Goal: Task Accomplishment & Management: Manage account settings

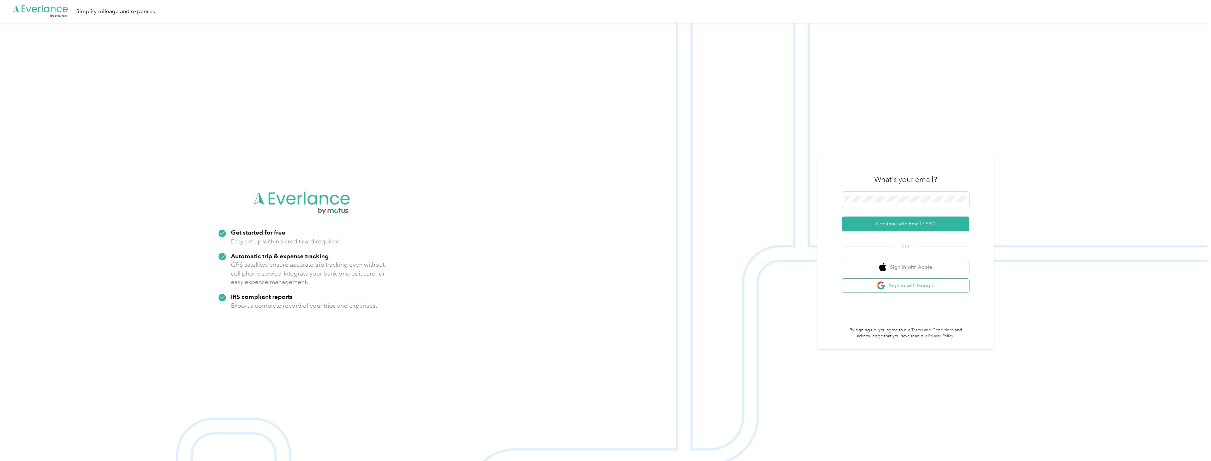
click at [903, 289] on button "Sign in with Google" at bounding box center [905, 285] width 127 height 14
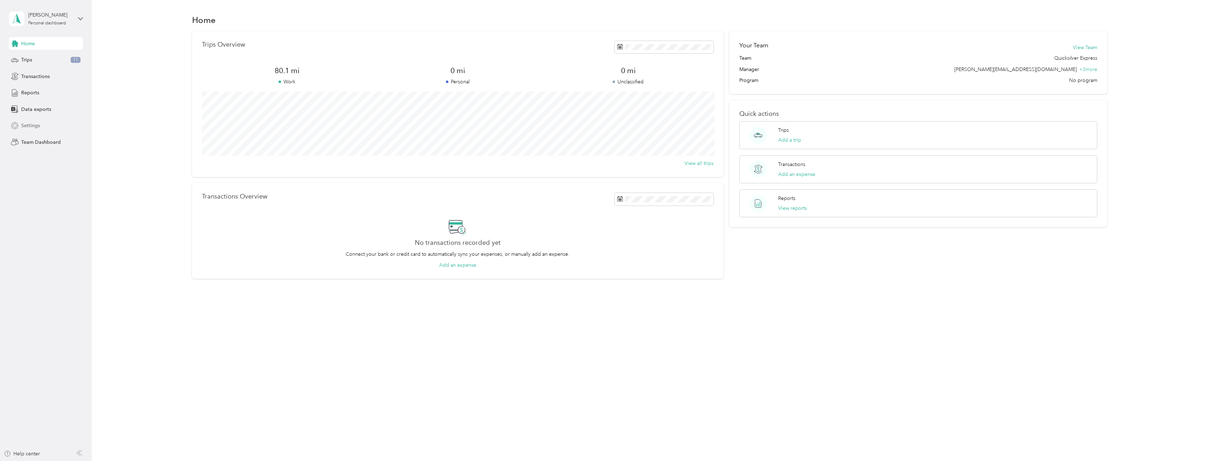
click at [34, 127] on span "Settings" at bounding box center [30, 125] width 19 height 7
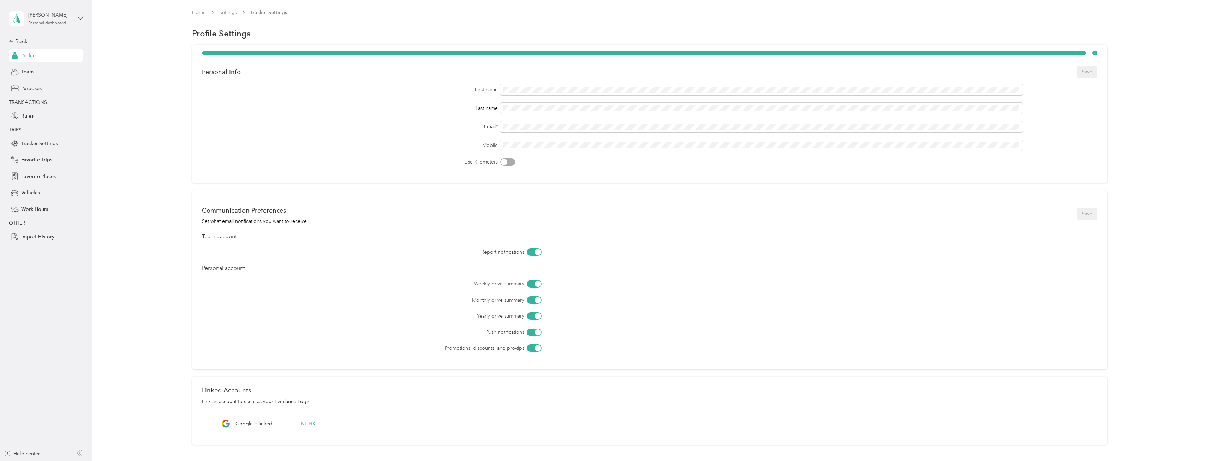
click at [44, 24] on div "Personal dashboard" at bounding box center [47, 23] width 38 height 4
click at [53, 63] on div "Team dashboard Personal dashboard Log out" at bounding box center [103, 74] width 179 height 44
click at [21, 36] on div "[PERSON_NAME] Personal dashboard Back Profile Team Purposes TRANSACTIONS Rules …" at bounding box center [46, 121] width 74 height 243
click at [22, 41] on div "Back" at bounding box center [44, 41] width 71 height 8
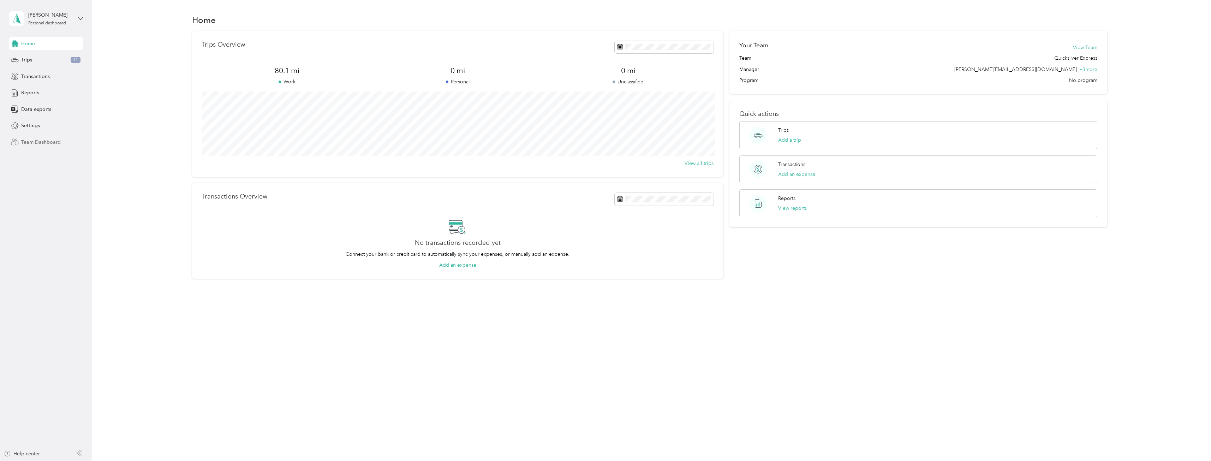
click at [47, 142] on span "Team Dashboard" at bounding box center [41, 141] width 40 height 7
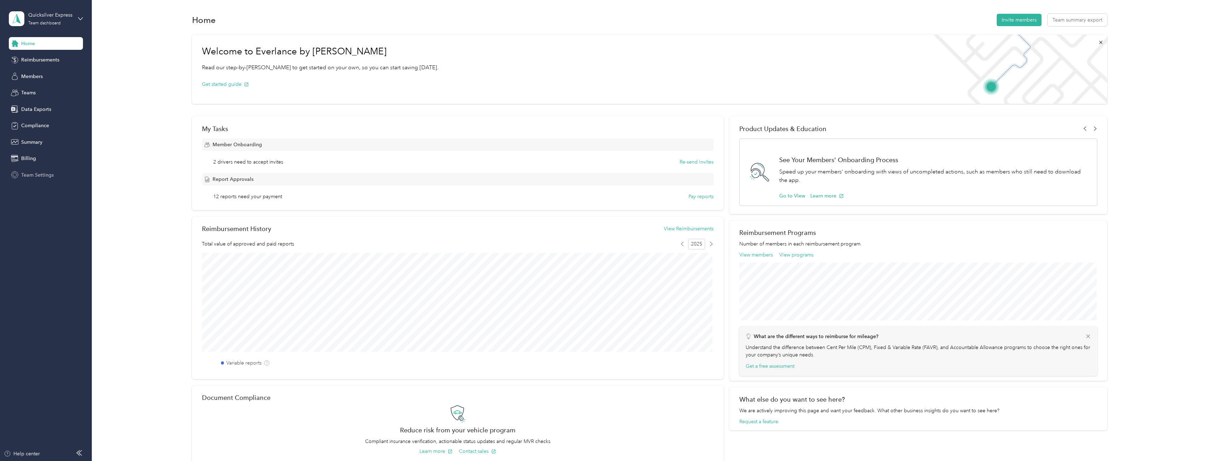
click at [37, 173] on span "Team Settings" at bounding box center [37, 174] width 32 height 7
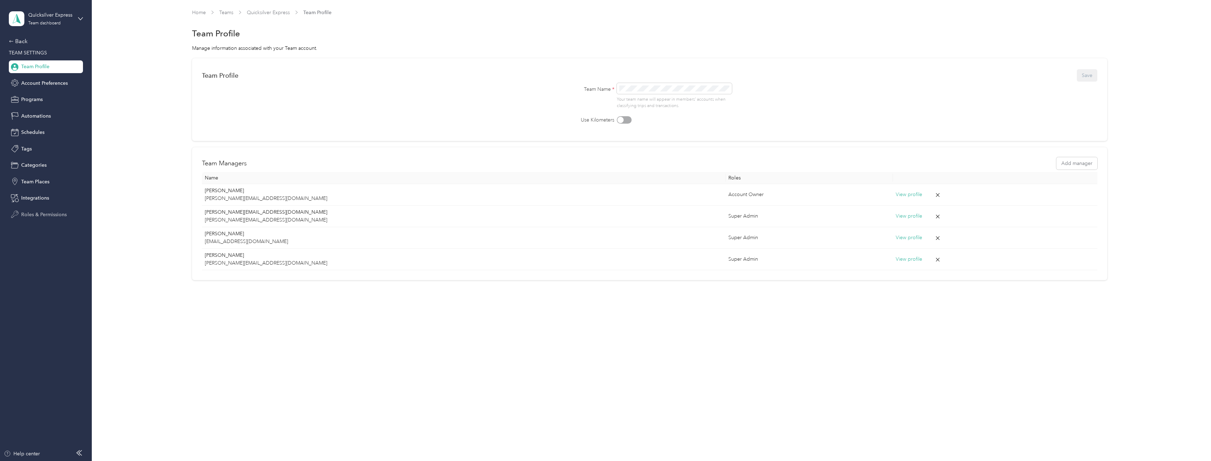
click at [41, 212] on span "Roles & Permissions" at bounding box center [44, 214] width 46 height 7
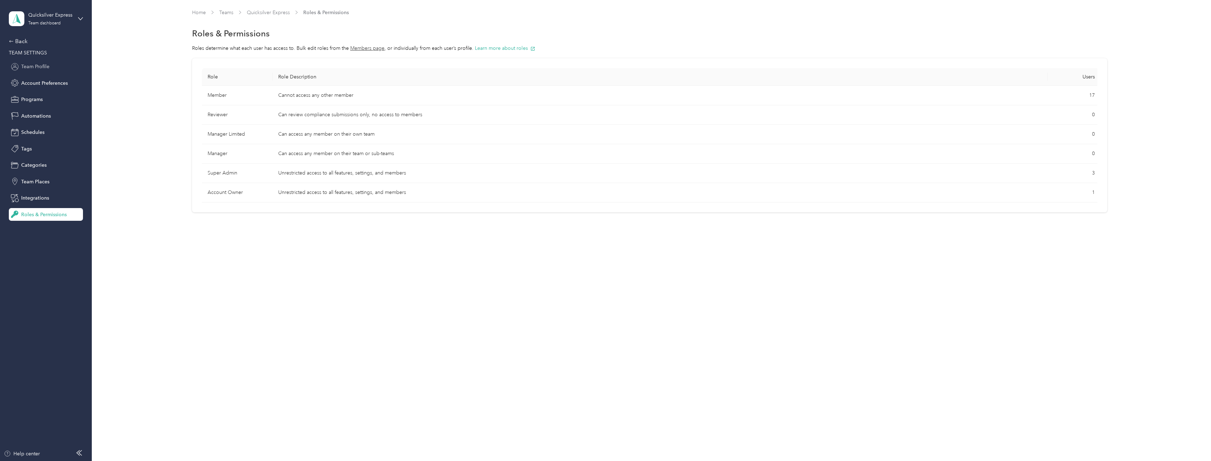
click at [41, 66] on span "Team Profile" at bounding box center [35, 66] width 28 height 7
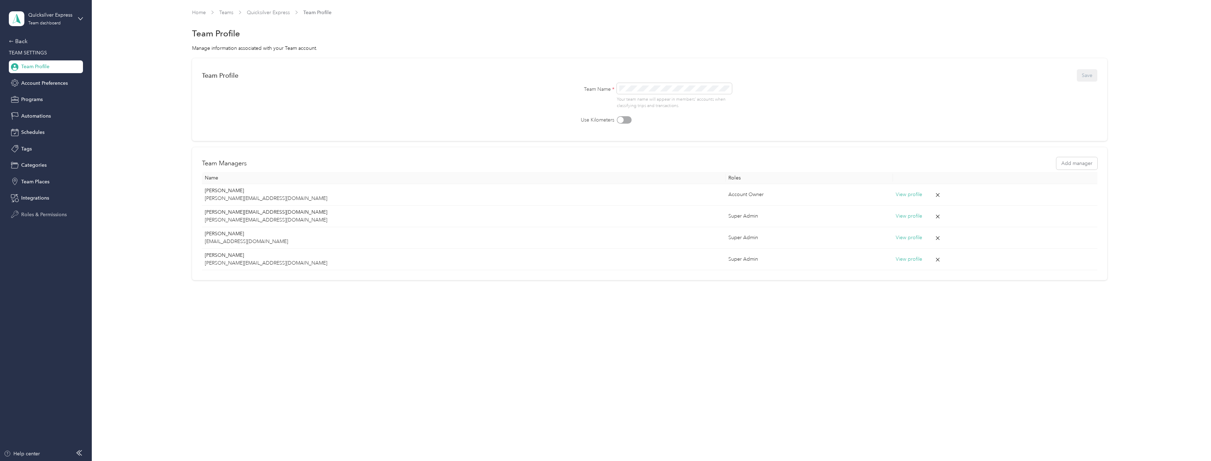
click at [50, 212] on span "Roles & Permissions" at bounding box center [44, 214] width 46 height 7
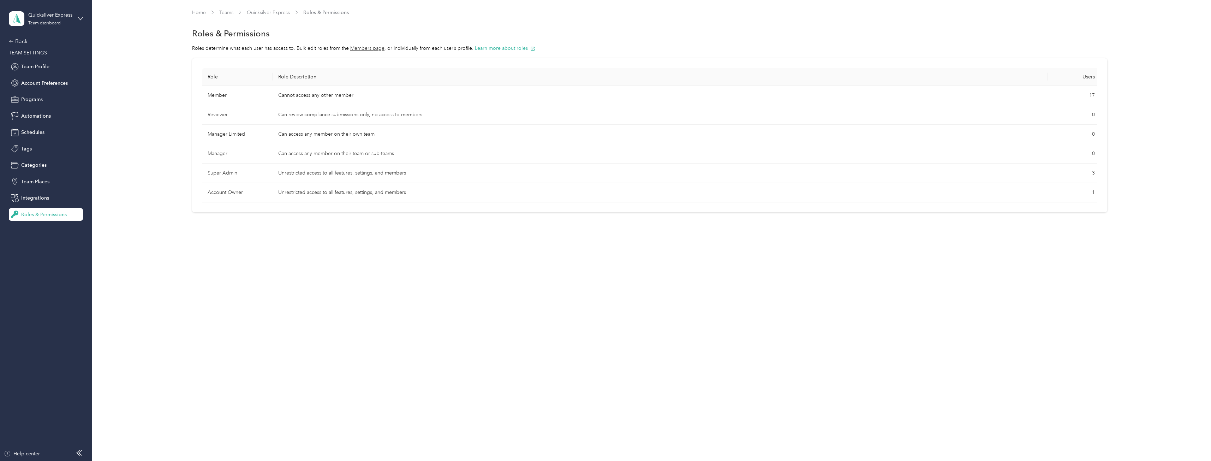
click at [225, 9] on span "Teams" at bounding box center [226, 12] width 14 height 7
click at [228, 12] on link "Teams" at bounding box center [226, 13] width 14 height 6
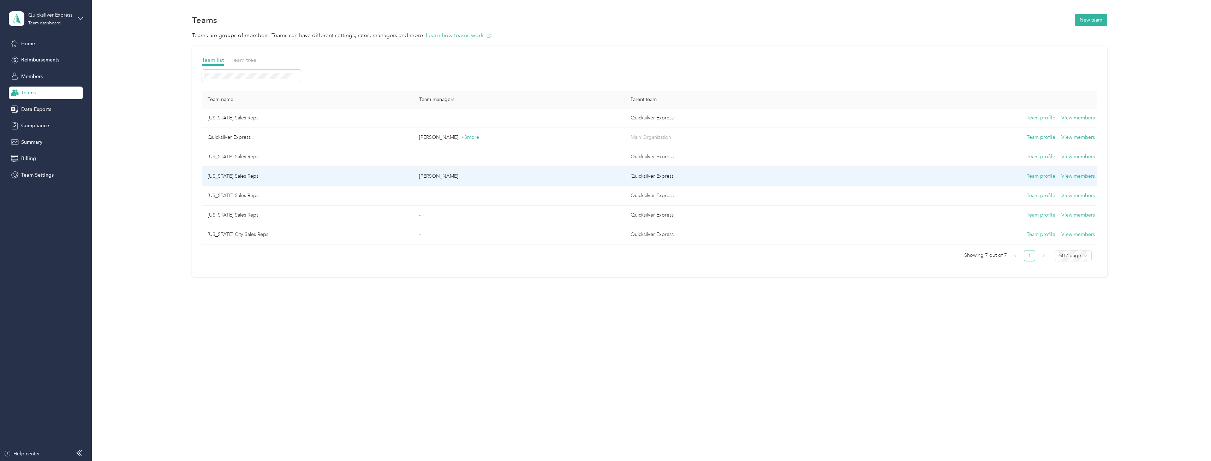
click at [1003, 175] on div "Team profile View members" at bounding box center [967, 176] width 253 height 8
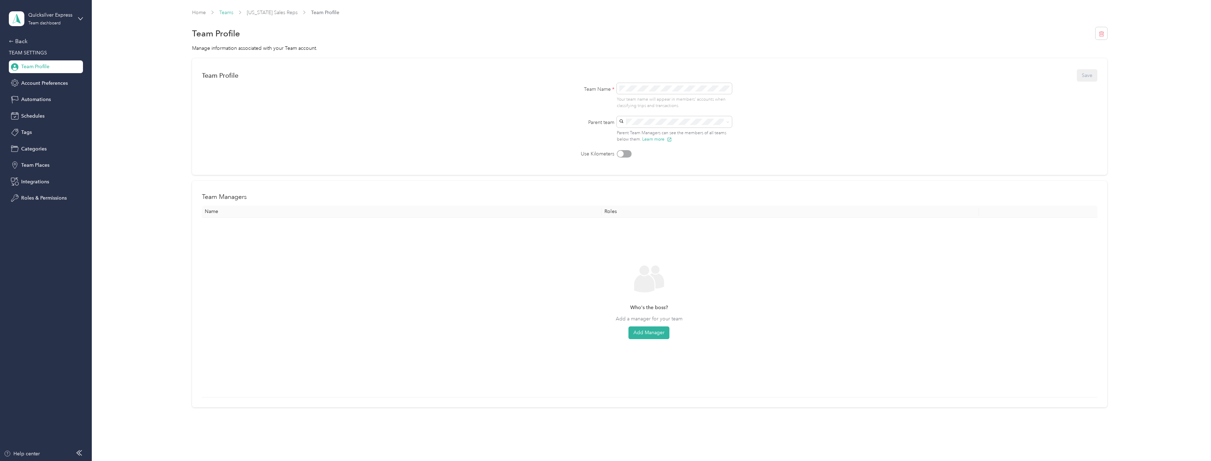
click at [227, 12] on link "Teams" at bounding box center [226, 13] width 14 height 6
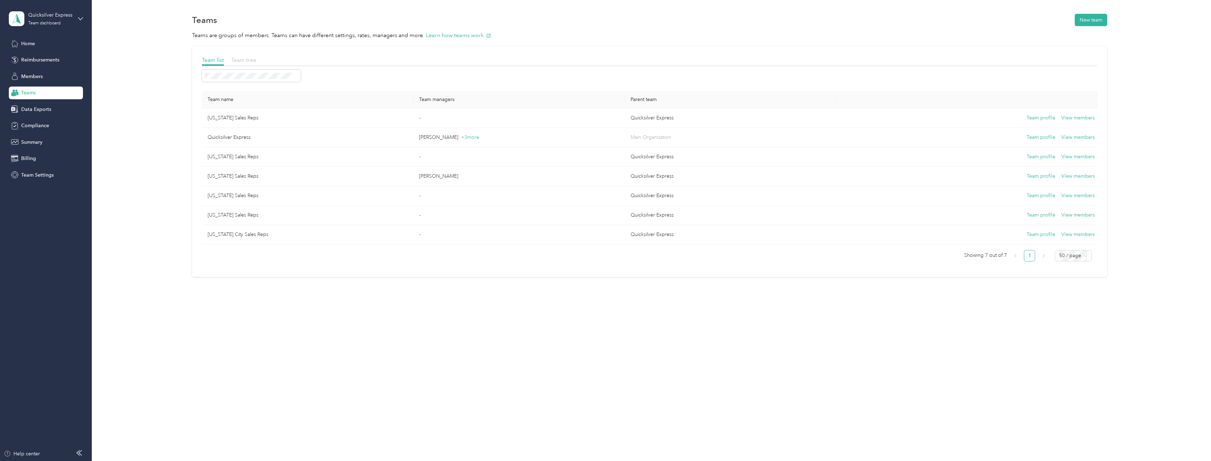
click at [246, 61] on span "Team tree" at bounding box center [243, 59] width 25 height 7
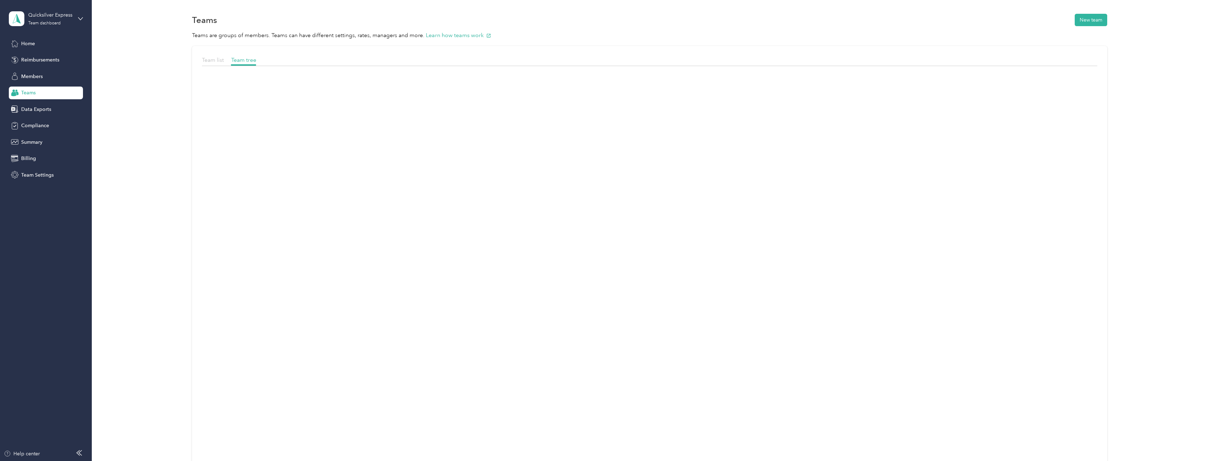
click at [210, 60] on span "Team list" at bounding box center [213, 59] width 22 height 7
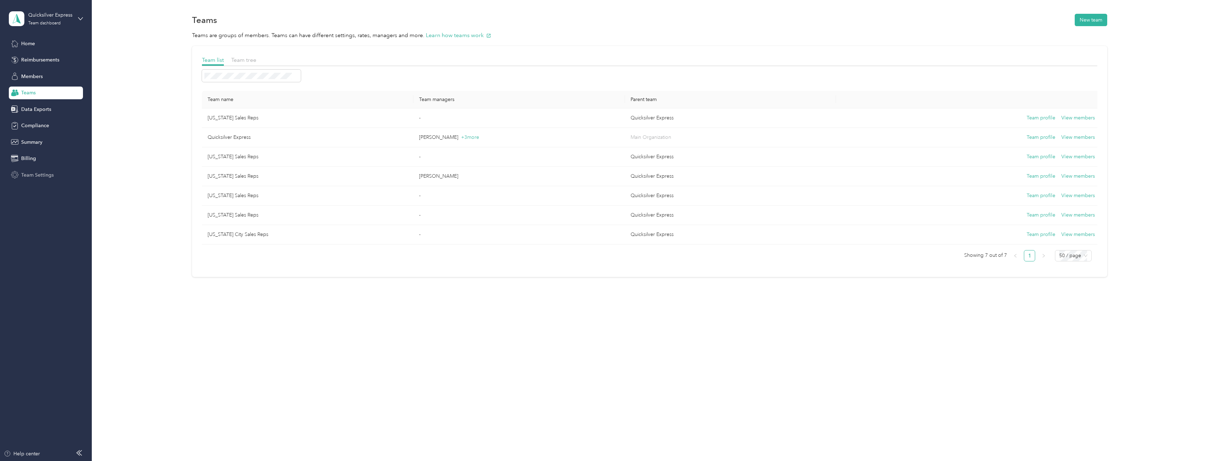
click at [38, 176] on span "Team Settings" at bounding box center [37, 174] width 32 height 7
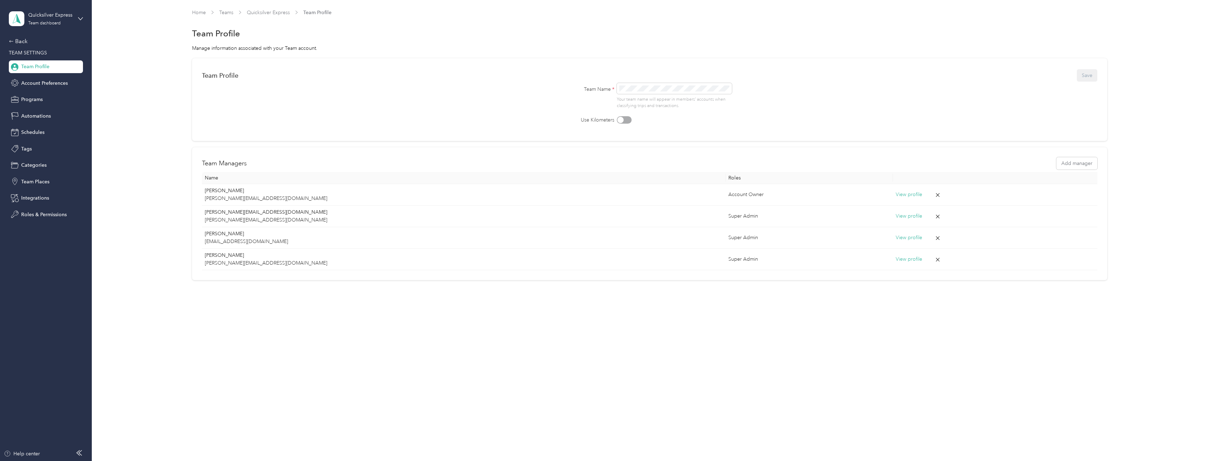
click at [242, 10] on div "Home Teams Quicksilver Express Team Profile" at bounding box center [649, 12] width 915 height 7
click at [224, 17] on div "Home Teams Quicksilver Express Team Profile" at bounding box center [649, 16] width 915 height 14
click at [233, 13] on link "Teams" at bounding box center [226, 13] width 14 height 6
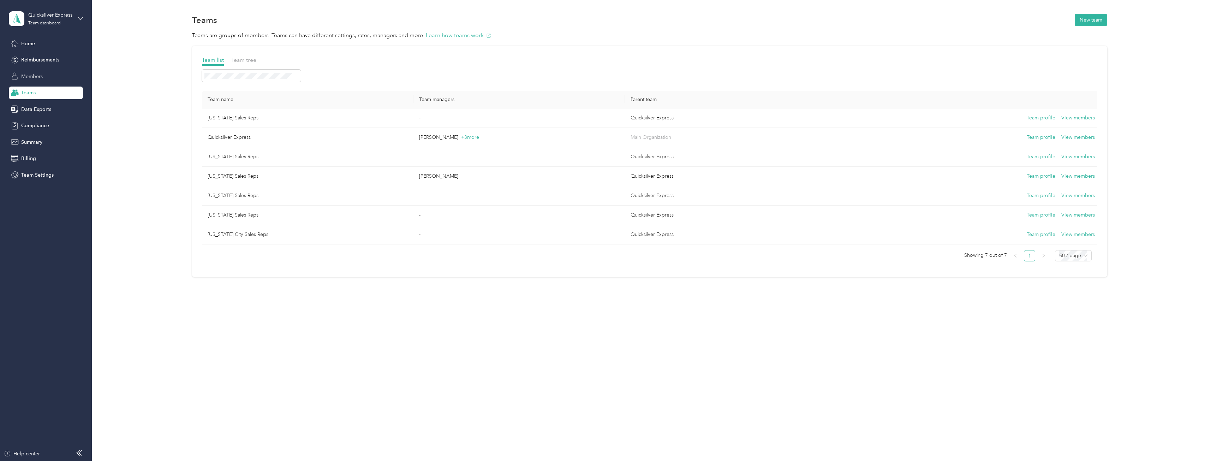
click at [16, 73] on icon at bounding box center [15, 76] width 8 height 8
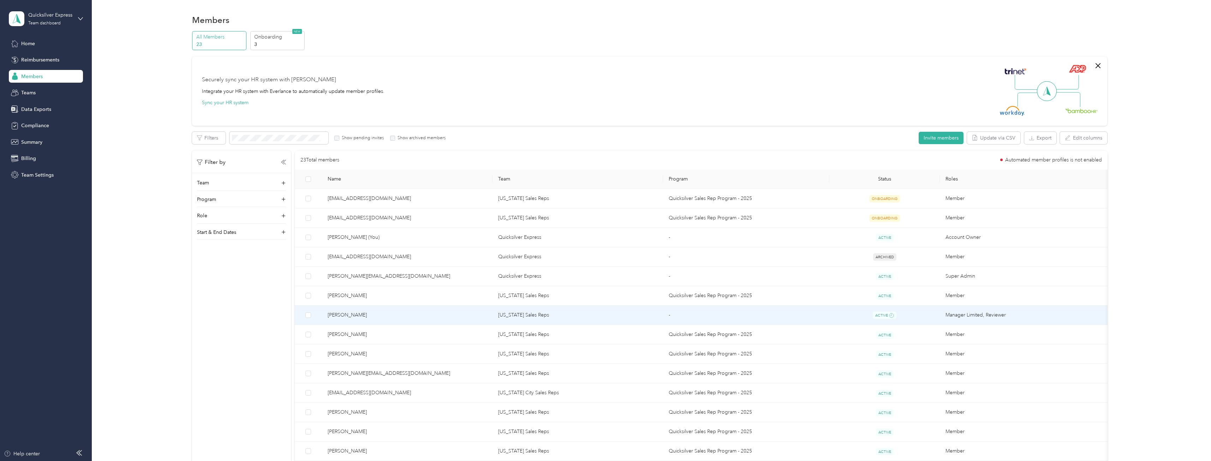
click at [388, 314] on span "[PERSON_NAME]" at bounding box center [407, 315] width 159 height 8
